Goal: Task Accomplishment & Management: Use online tool/utility

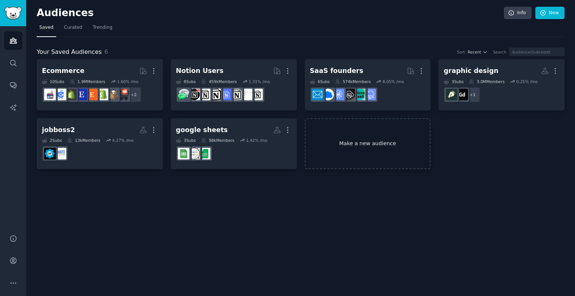
click at [360, 132] on link "Make a new audience" at bounding box center [368, 143] width 126 height 51
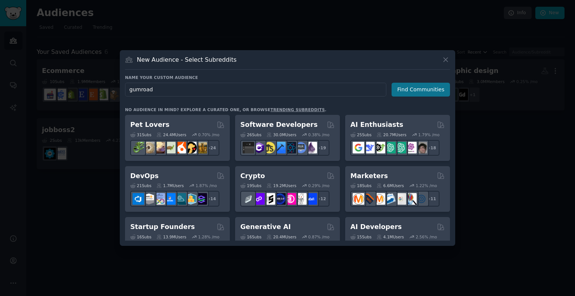
type input "gumroad"
click at [423, 85] on button "Find Communities" at bounding box center [421, 90] width 58 height 14
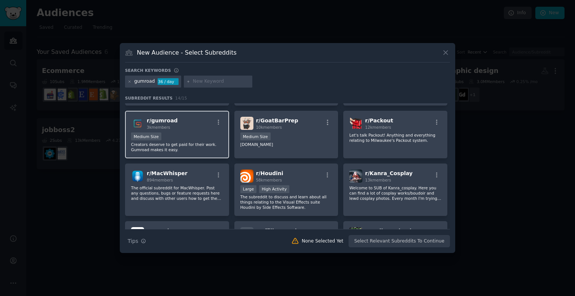
scroll to position [37, 0]
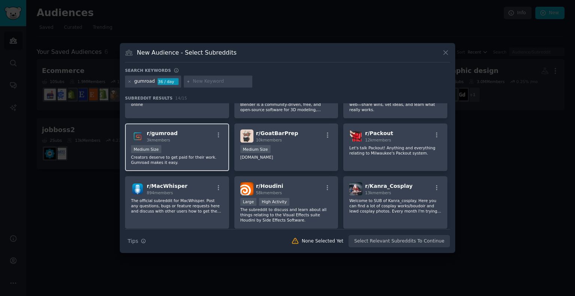
click at [186, 149] on div "Medium Size" at bounding box center [177, 149] width 92 height 9
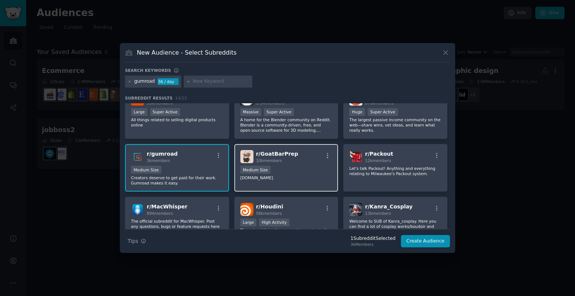
scroll to position [0, 0]
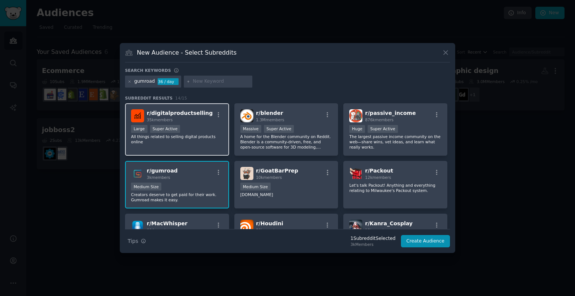
click at [196, 140] on div "r/ digitalproductselling 35k members Large Super Active All things related to s…" at bounding box center [177, 129] width 104 height 53
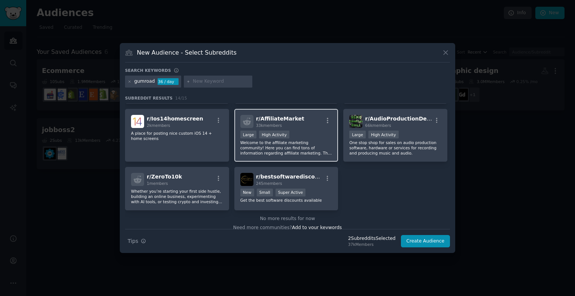
scroll to position [168, 0]
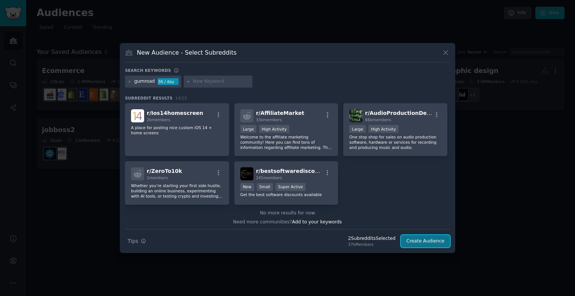
click at [413, 239] on button "Create Audience" at bounding box center [425, 241] width 49 height 13
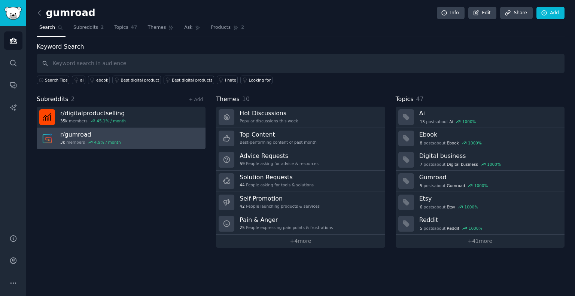
click at [142, 136] on link "r/ gumroad 3k members 4.9 % / month" at bounding box center [121, 138] width 169 height 21
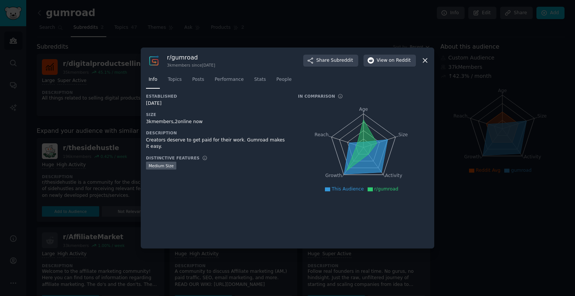
click at [219, 37] on div at bounding box center [287, 148] width 575 height 296
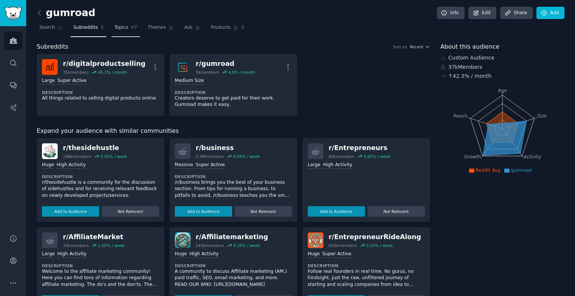
click at [121, 28] on span "Topics" at bounding box center [121, 27] width 14 height 7
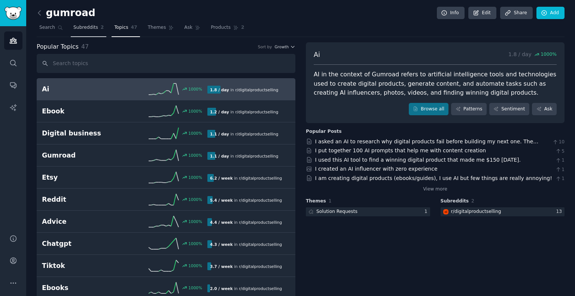
click at [89, 26] on span "Subreddits" at bounding box center [85, 27] width 25 height 7
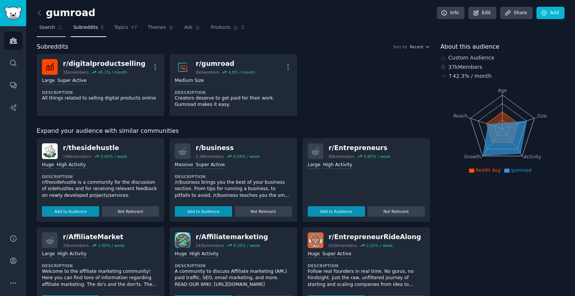
click at [45, 27] on span "Search" at bounding box center [47, 27] width 16 height 7
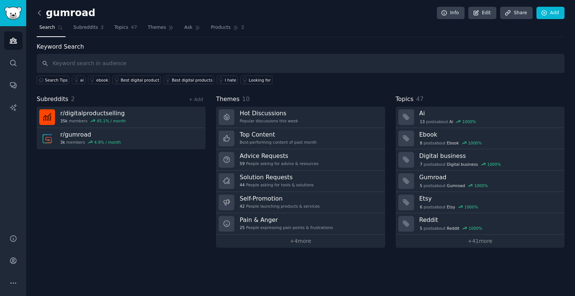
click at [40, 12] on icon at bounding box center [40, 13] width 8 height 8
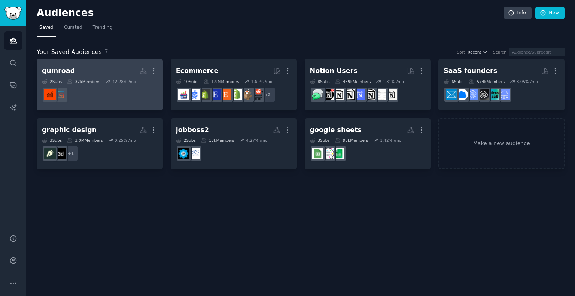
click at [108, 84] on dd at bounding box center [100, 94] width 116 height 21
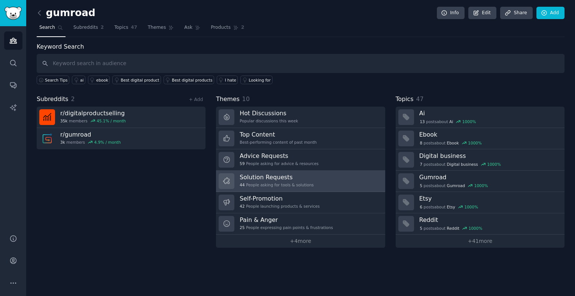
click at [293, 173] on h3 "Solution Requests" at bounding box center [277, 177] width 74 height 8
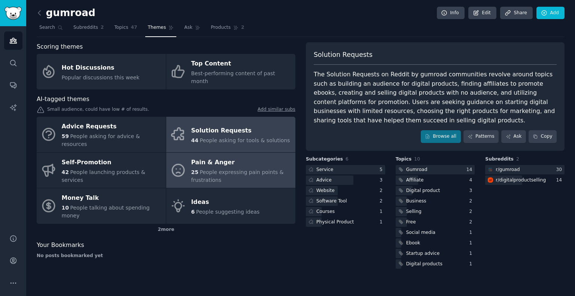
click at [225, 169] on span "People expressing pain points & frustrations" at bounding box center [237, 176] width 93 height 14
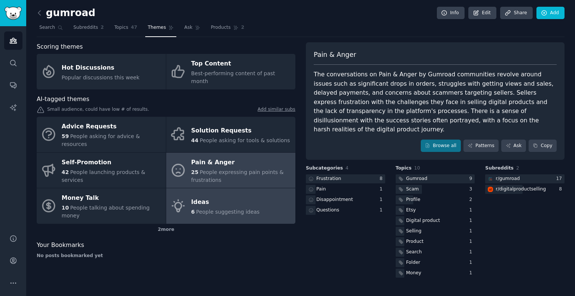
click at [213, 196] on div "Ideas" at bounding box center [225, 202] width 69 height 12
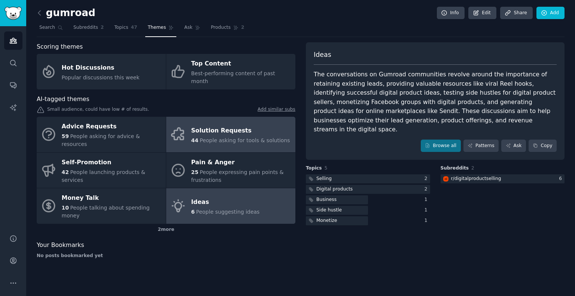
click at [206, 125] on div "Solution Requests" at bounding box center [240, 131] width 99 height 12
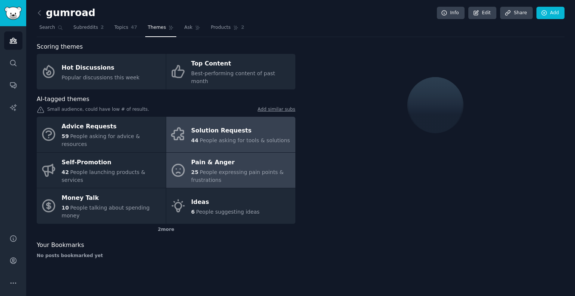
click at [208, 157] on div "Pain & Anger" at bounding box center [241, 163] width 100 height 12
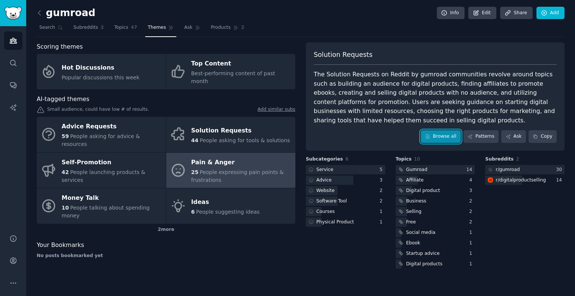
click at [430, 135] on icon at bounding box center [427, 136] width 5 height 5
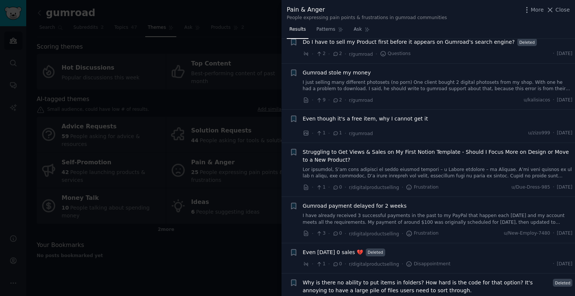
scroll to position [637, 0]
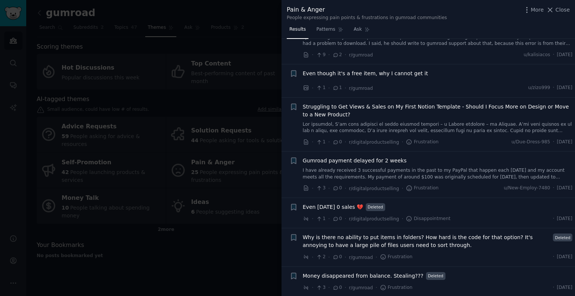
click at [259, 230] on div at bounding box center [287, 148] width 575 height 296
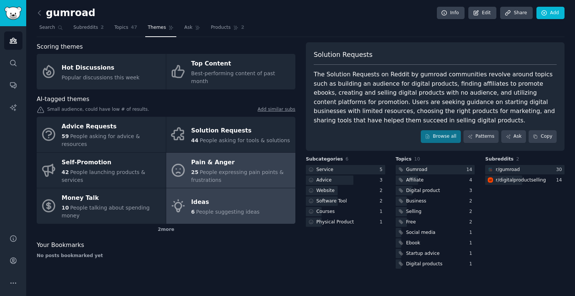
click at [240, 196] on div "Ideas" at bounding box center [225, 202] width 69 height 12
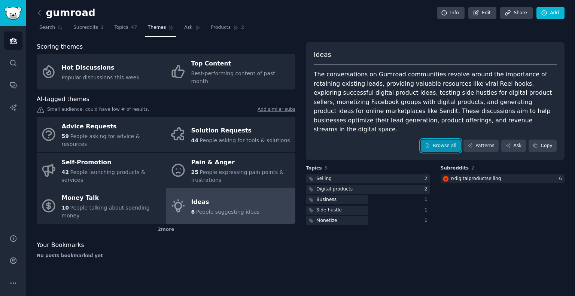
click at [440, 140] on link "Browse all" at bounding box center [441, 146] width 40 height 13
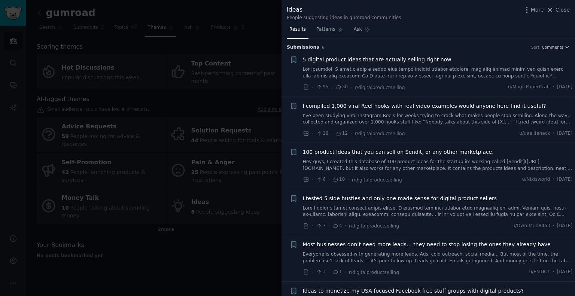
drag, startPoint x: 224, startPoint y: 233, endPoint x: 213, endPoint y: 233, distance: 10.5
click at [222, 234] on div at bounding box center [287, 148] width 575 height 296
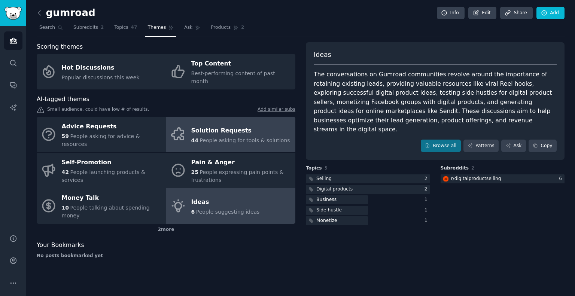
click at [206, 125] on div "Solution Requests" at bounding box center [240, 131] width 99 height 12
